Goal: Task Accomplishment & Management: Manage account settings

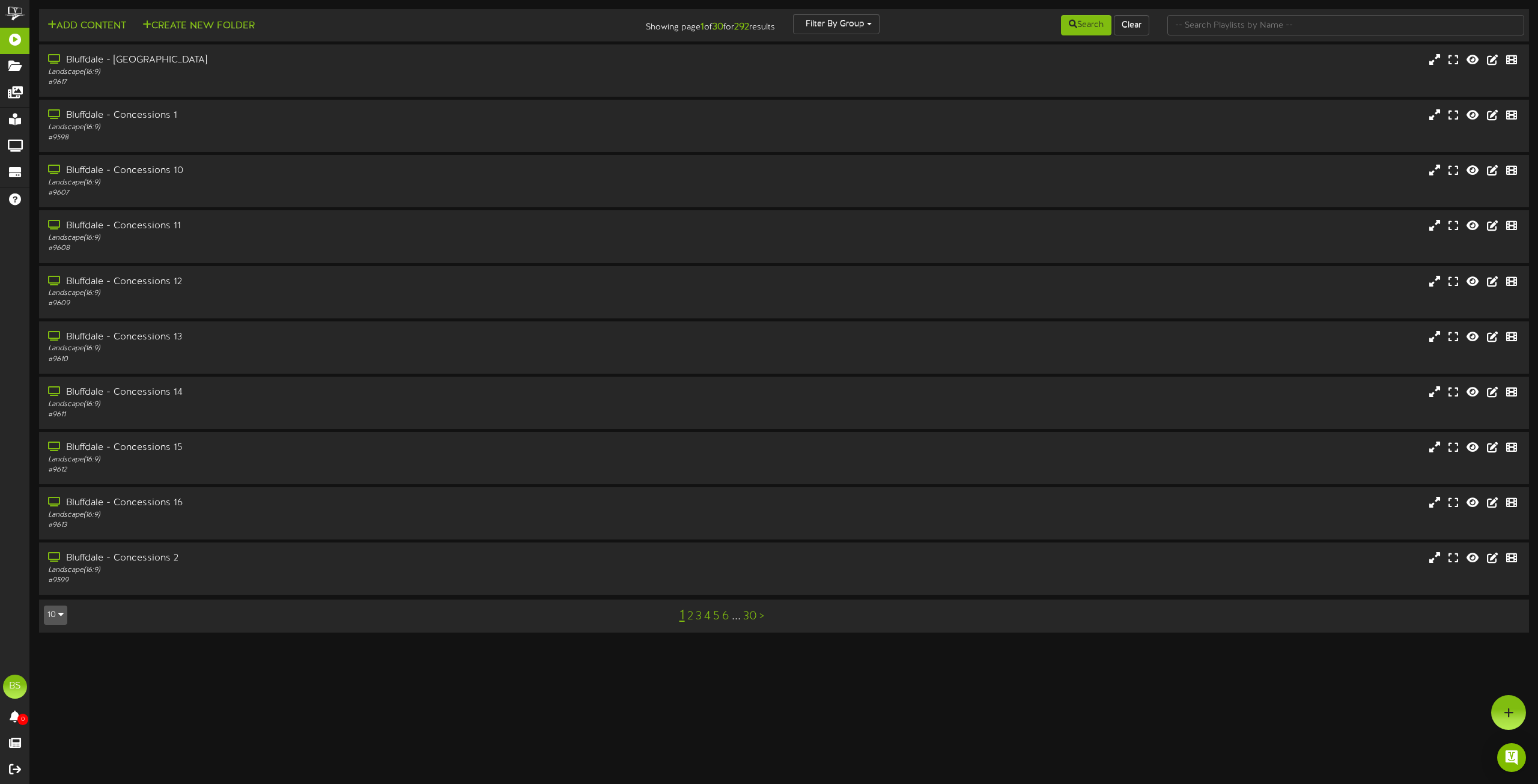
click at [55, 613] on button "10" at bounding box center [55, 615] width 23 height 19
click at [58, 596] on div "100" at bounding box center [55, 592] width 23 height 18
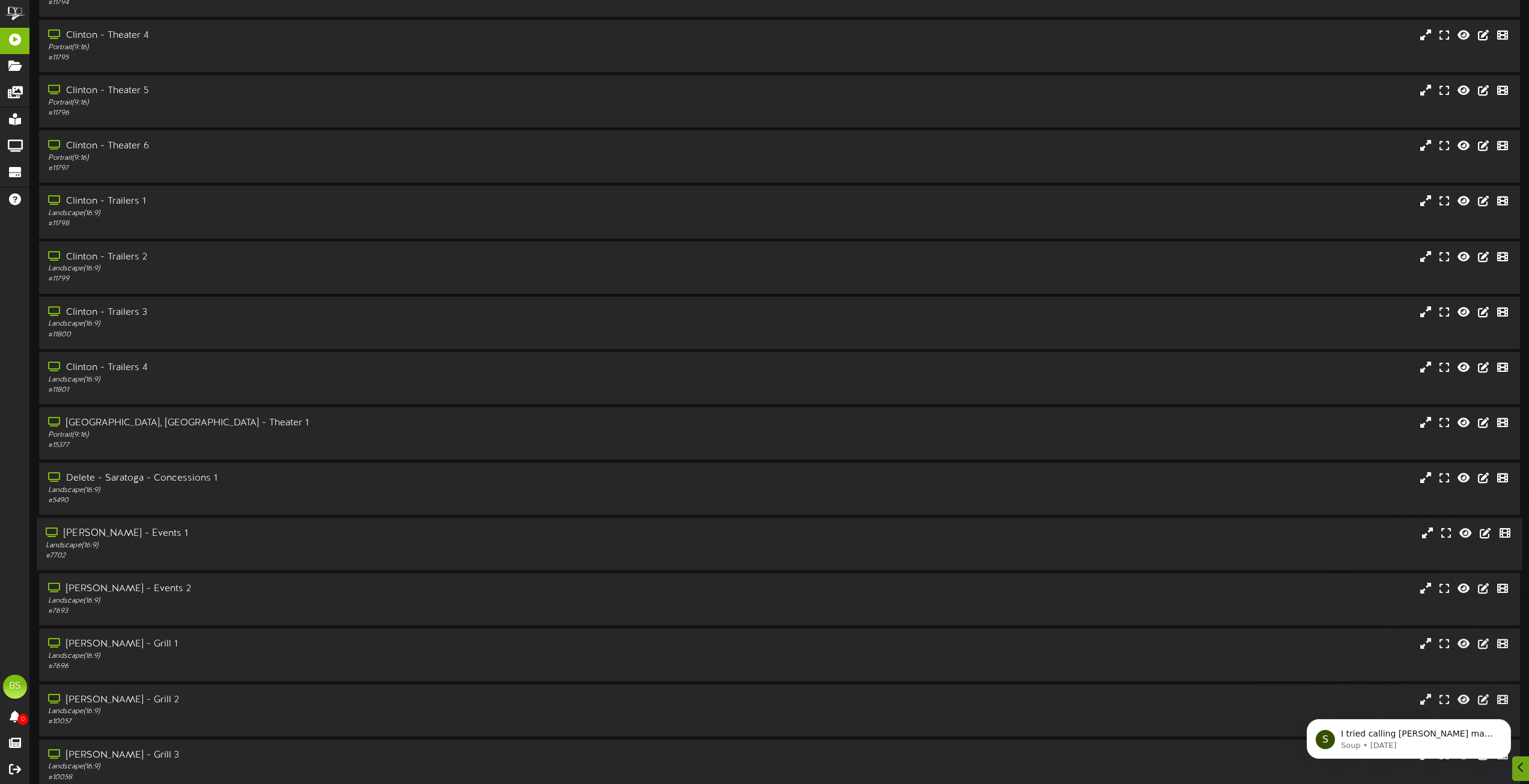
scroll to position [4840, 0]
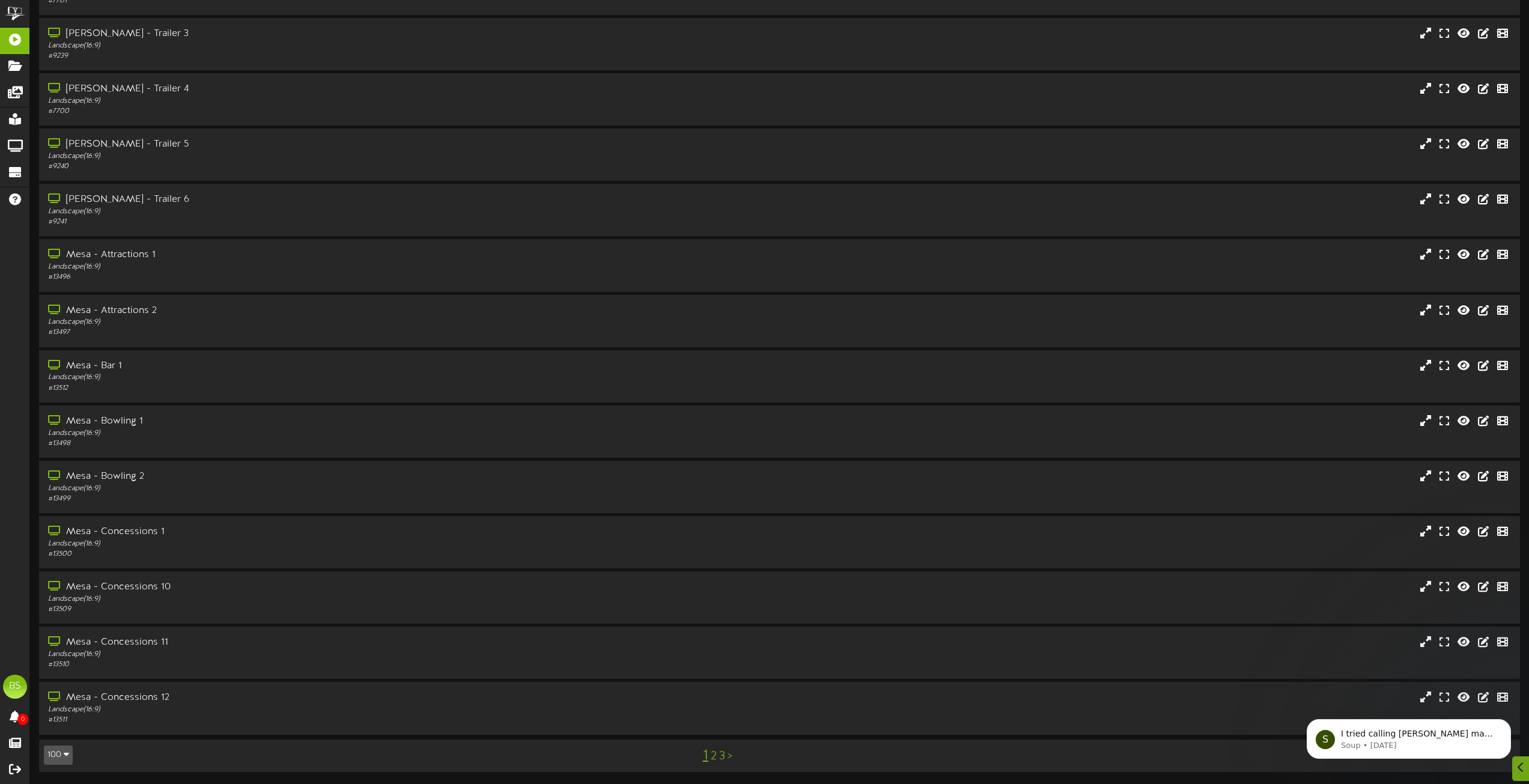
click at [713, 755] on link "2" at bounding box center [713, 756] width 6 height 13
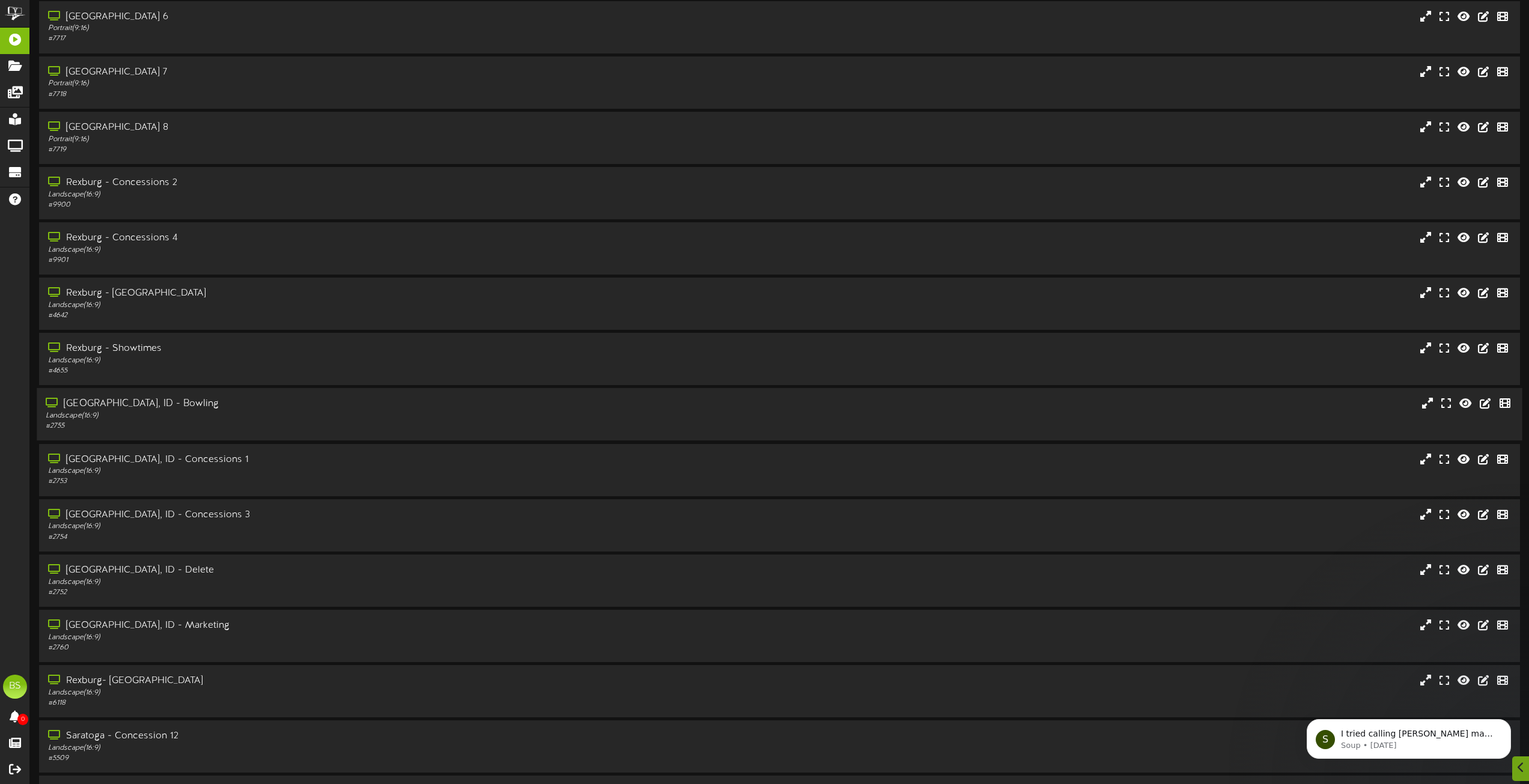
scroll to position [3544, 0]
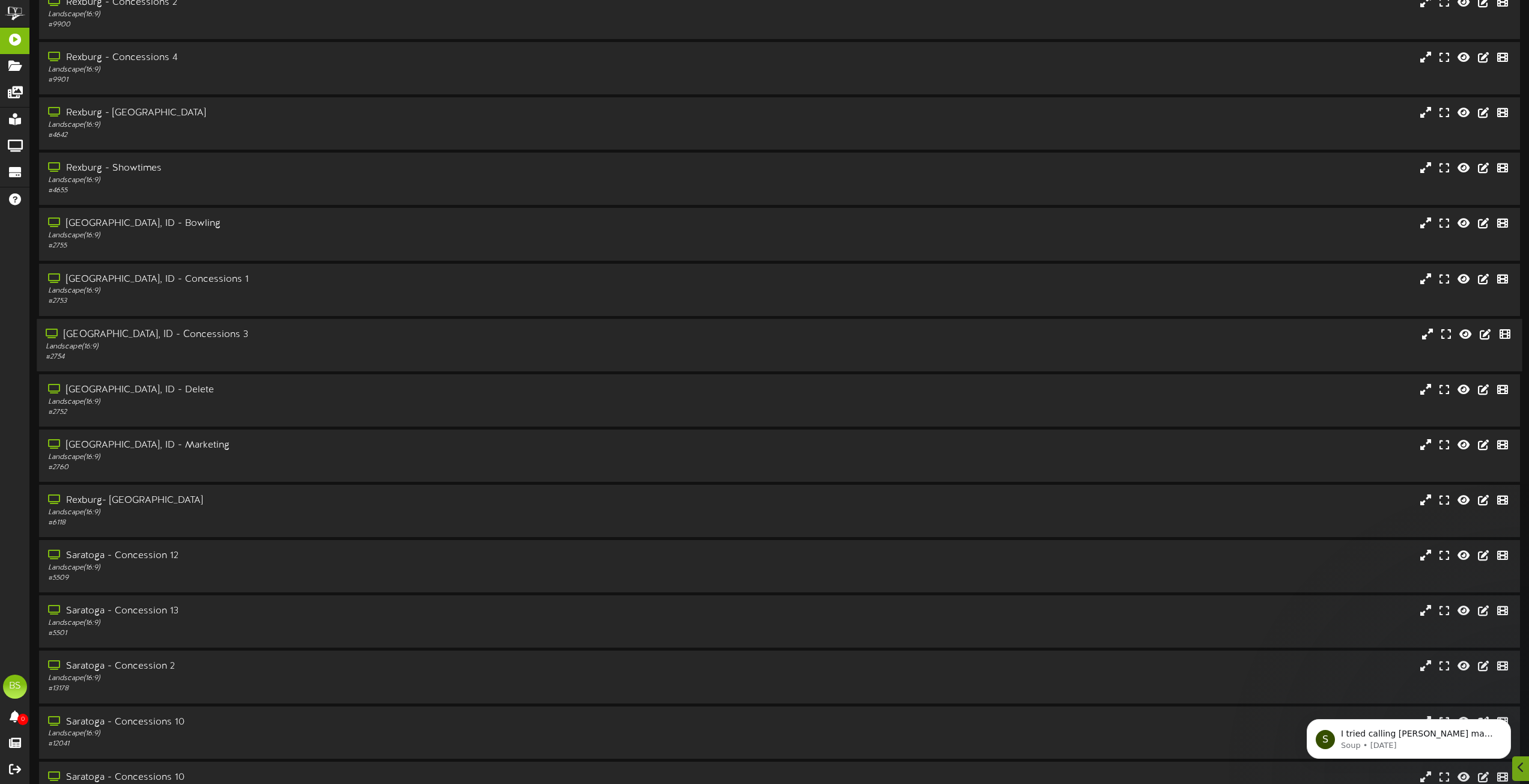
click at [155, 336] on div "[GEOGRAPHIC_DATA], ID - Concessions 3" at bounding box center [346, 335] width 601 height 14
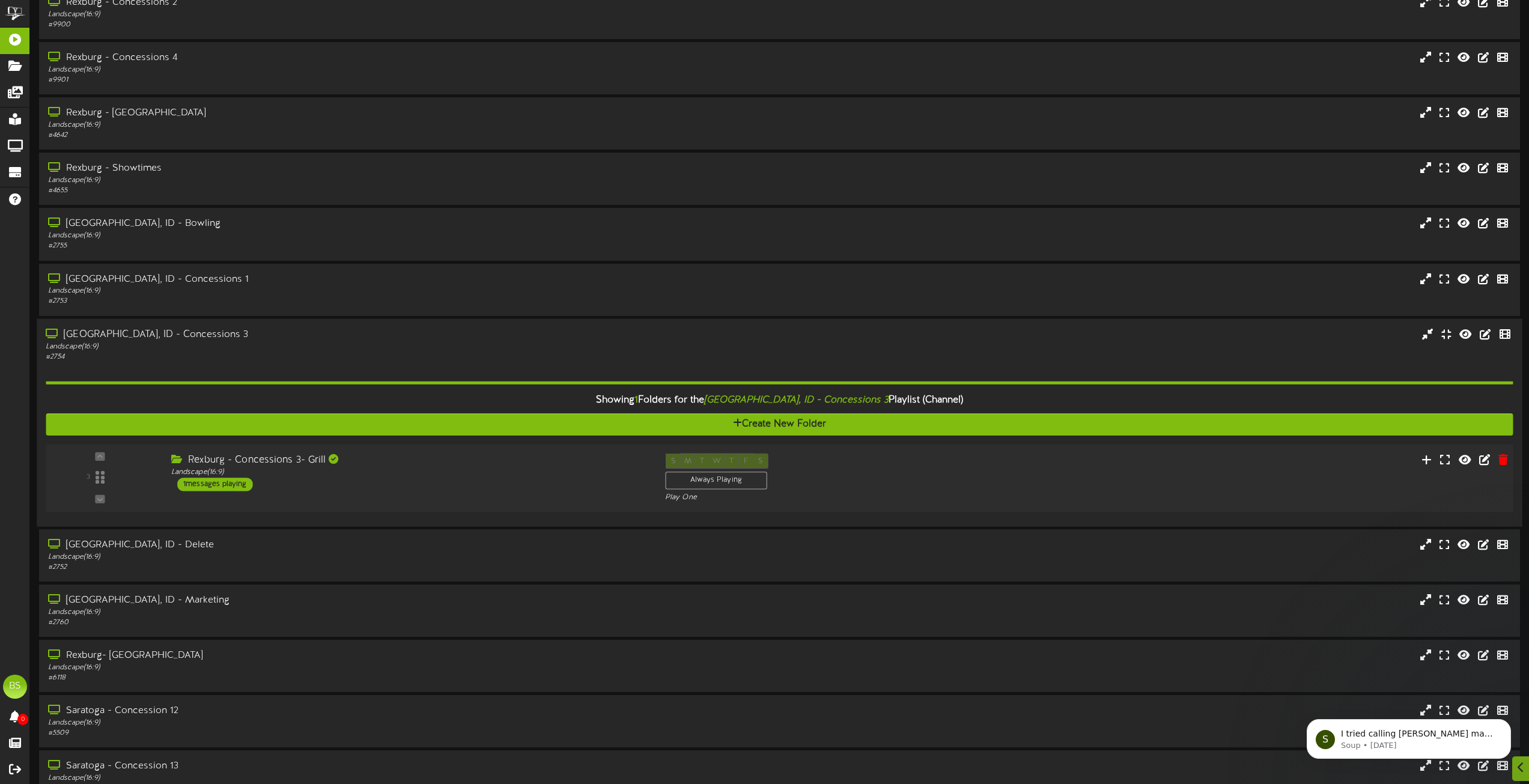
click at [246, 483] on div "1 messages playing" at bounding box center [215, 484] width 76 height 13
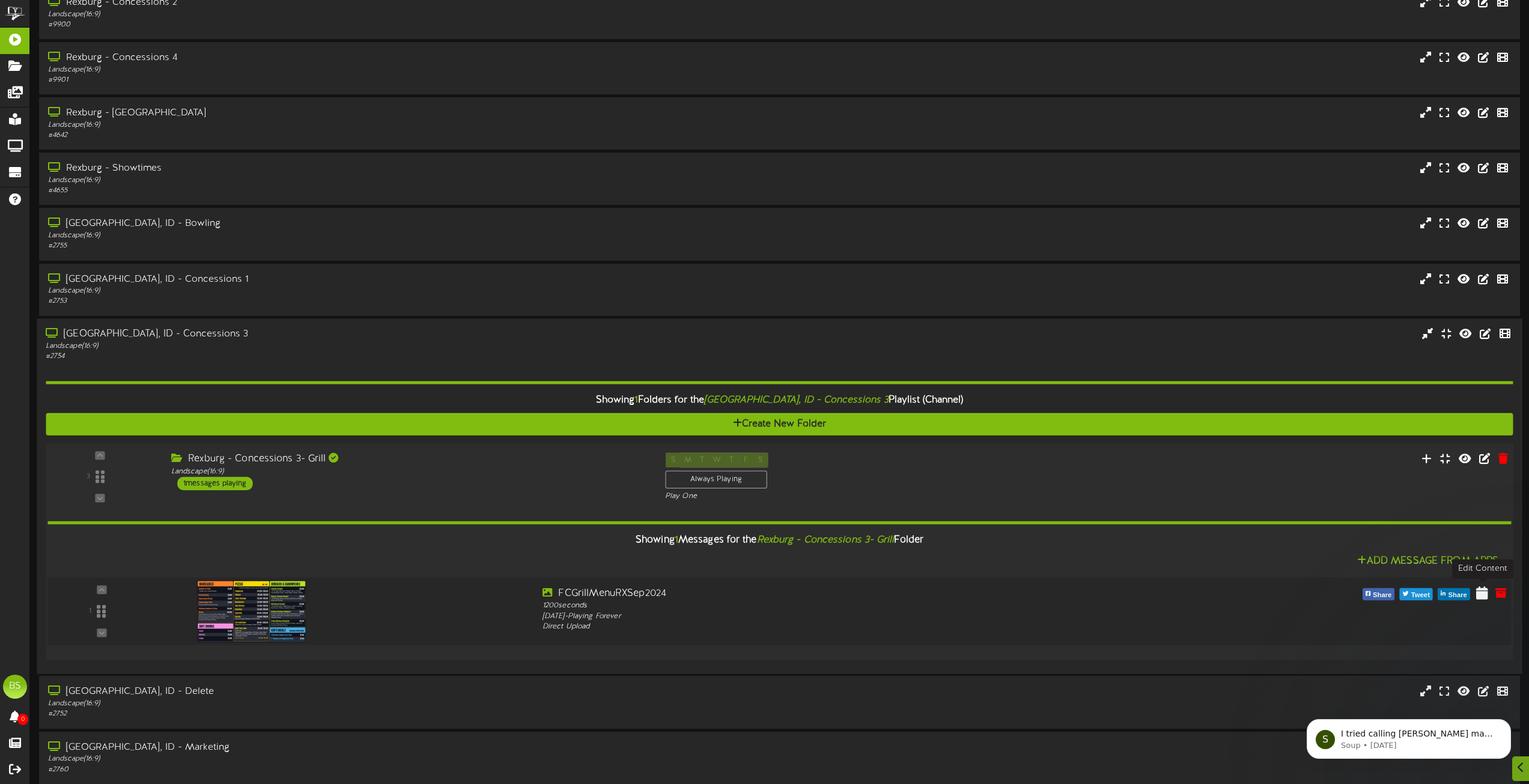
click at [1481, 594] on icon at bounding box center [1483, 592] width 12 height 13
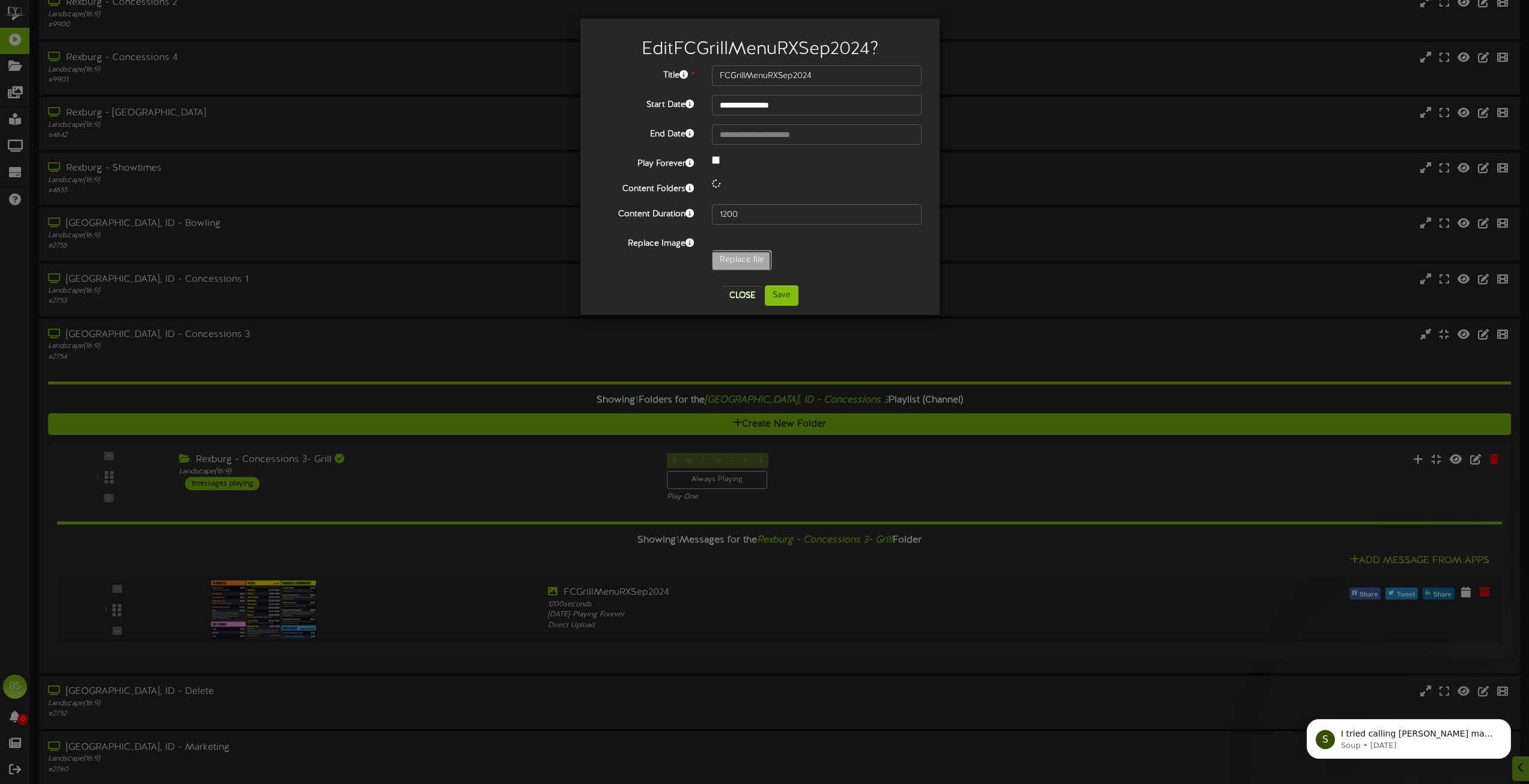
click at [737, 261] on input "Replace file" at bounding box center [118, 293] width 1308 height 86
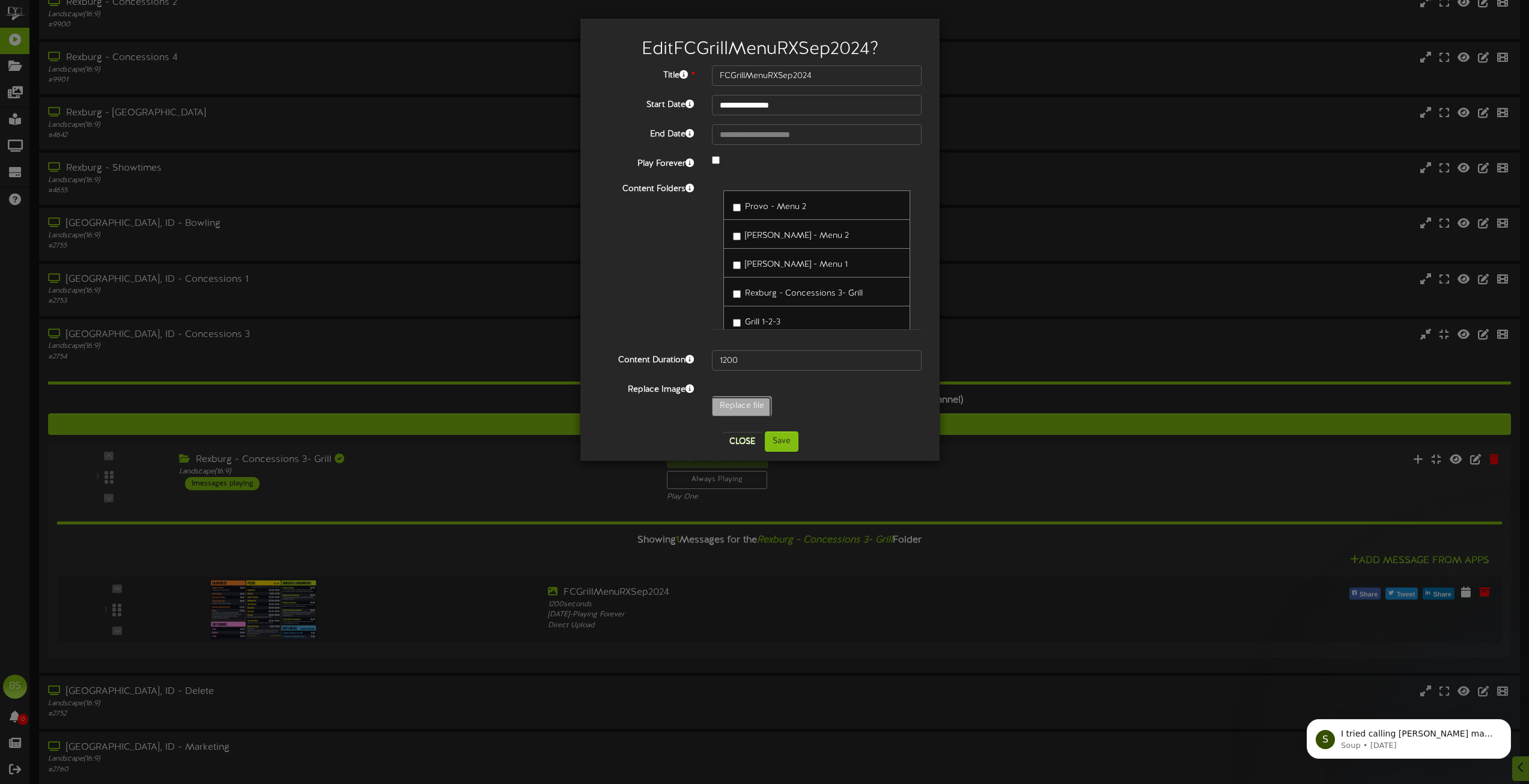
type input "**********"
type input "FCGrillMenuRXSep2025"
click at [786, 441] on button "Save" at bounding box center [782, 441] width 33 height 20
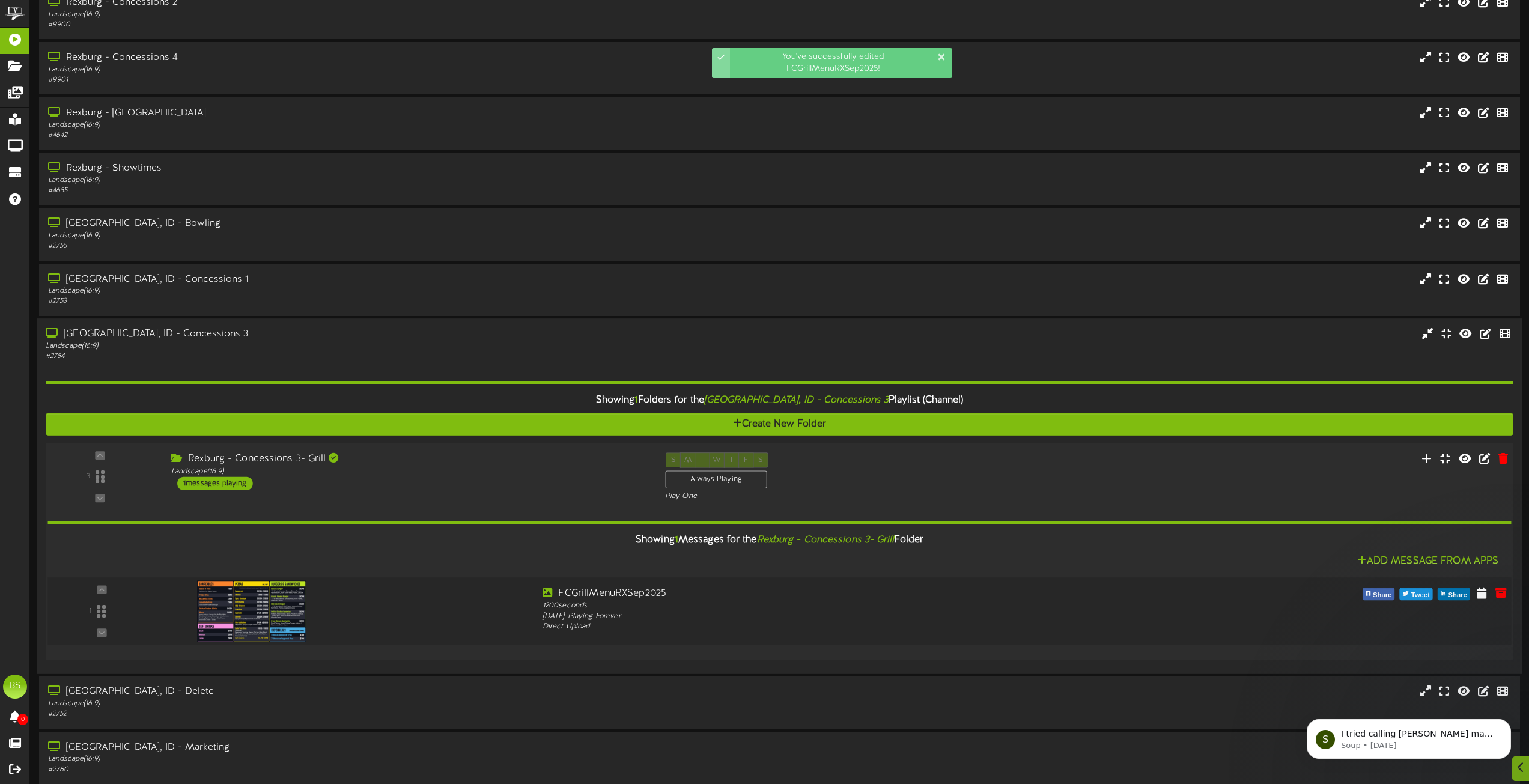
click at [281, 605] on img at bounding box center [252, 611] width 109 height 61
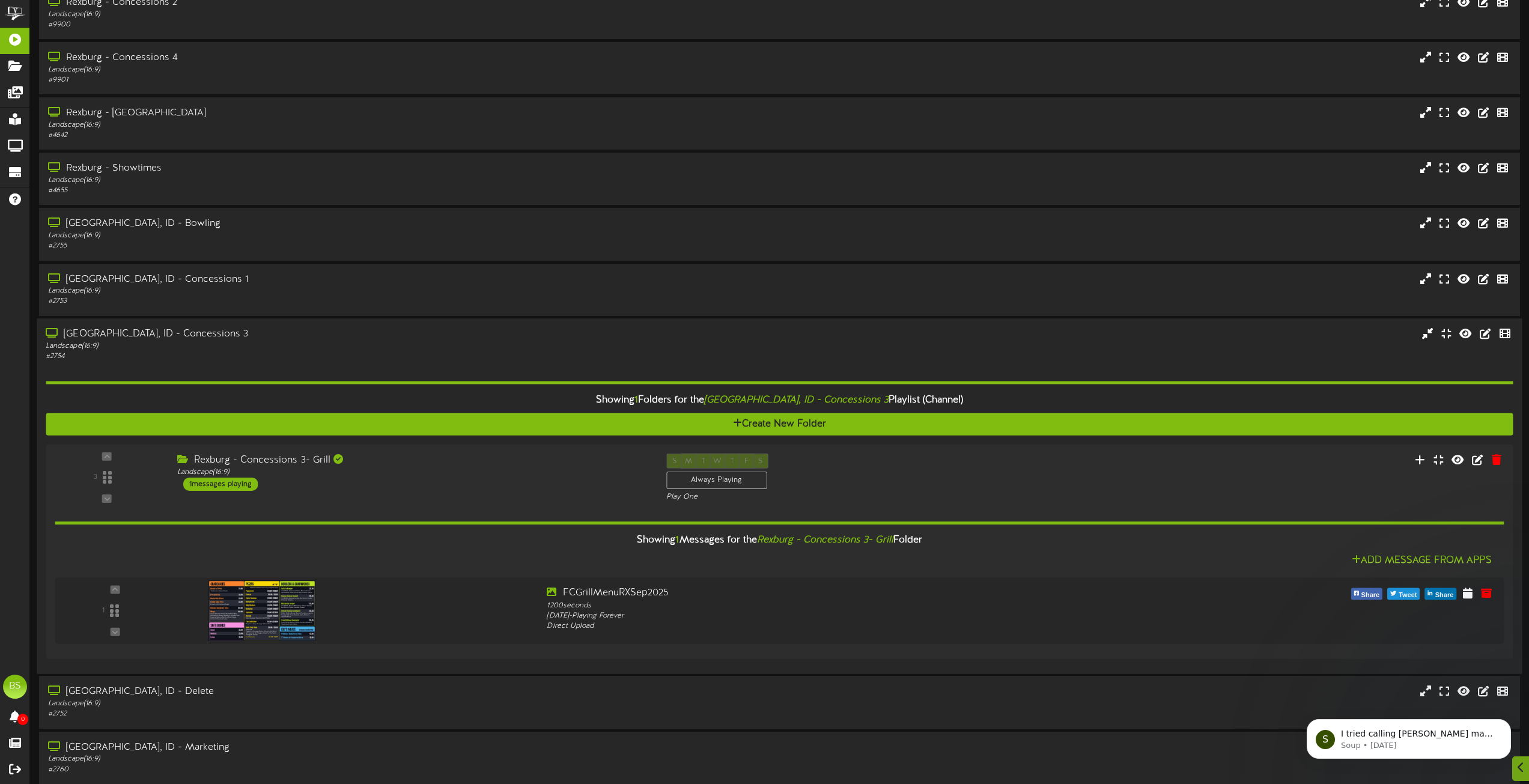
click at [138, 324] on div "[GEOGRAPHIC_DATA], ID - Concessions 3 Landscape ( 16:9 ) # 2754" at bounding box center [780, 496] width 1485 height 355
